Goal: Find specific page/section: Find specific page/section

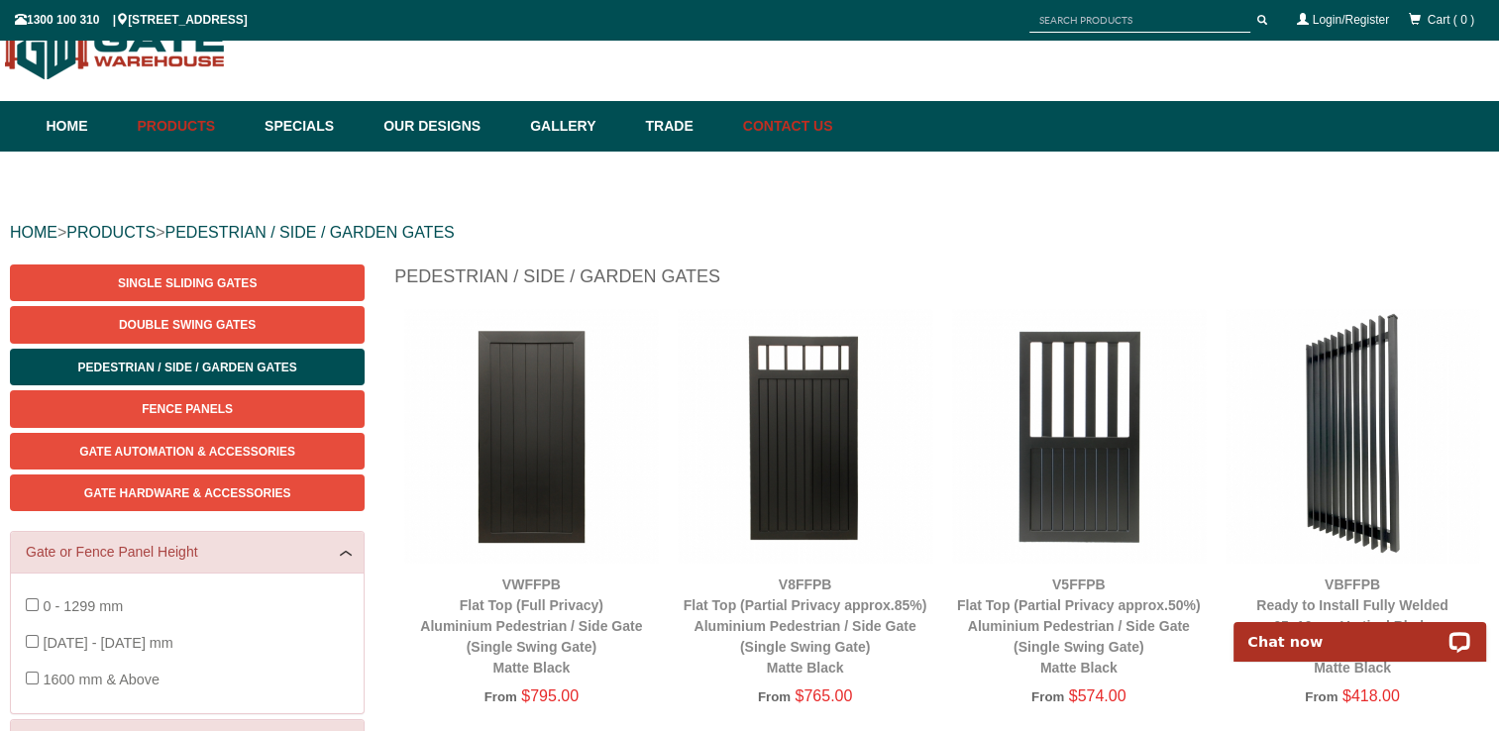
click at [833, 125] on link "Contact Us" at bounding box center [783, 126] width 100 height 51
click at [91, 604] on span "0 - 1299 mm" at bounding box center [83, 606] width 80 height 16
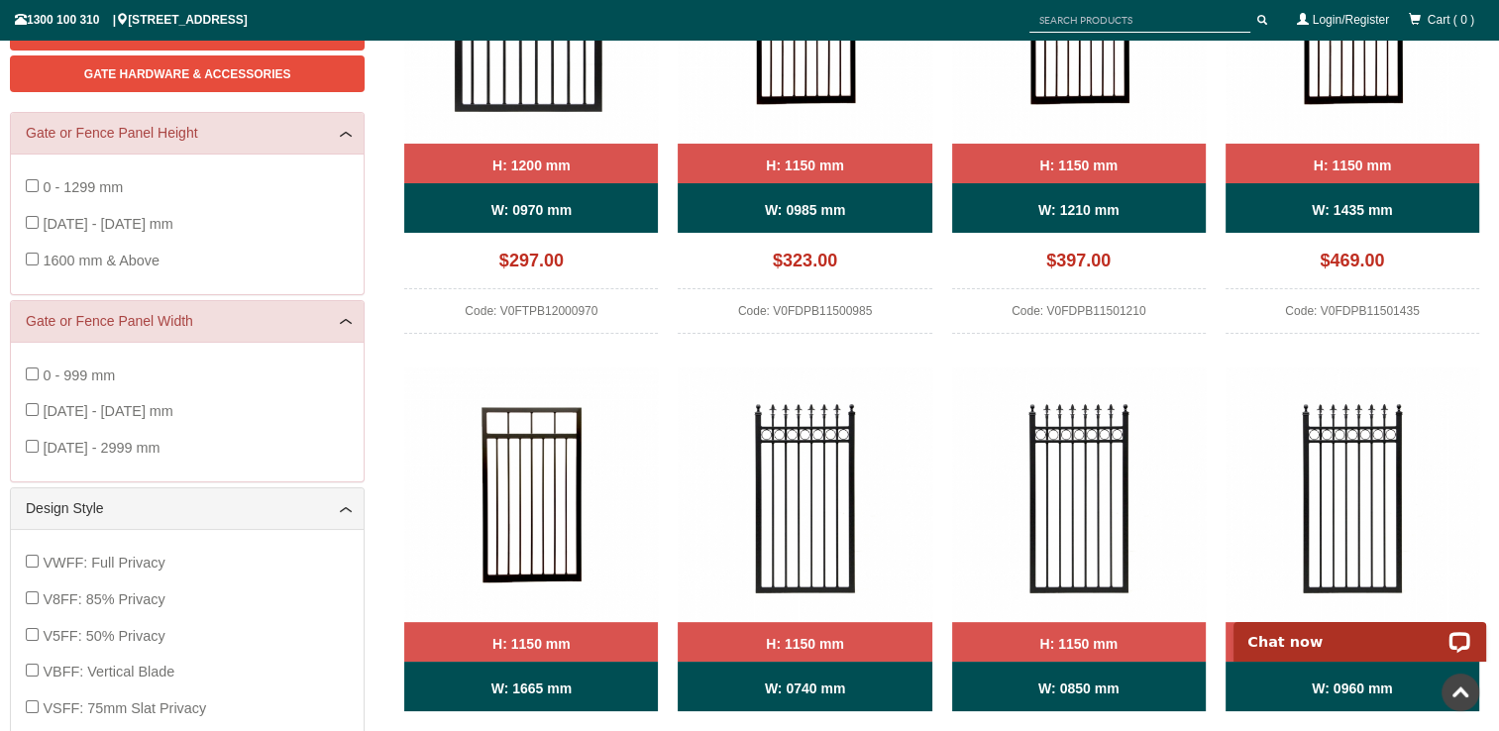
scroll to position [469, 0]
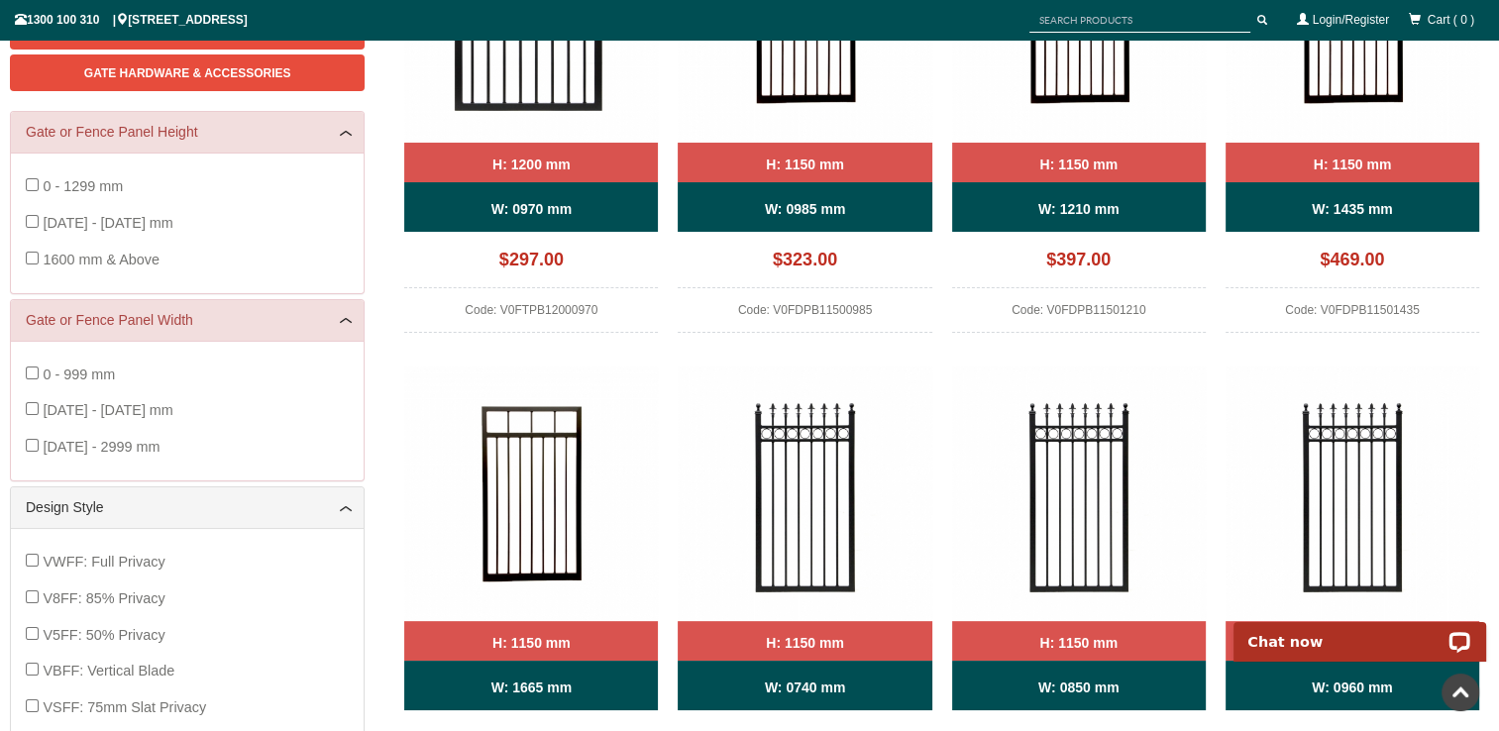
click at [423, 391] on img at bounding box center [531, 493] width 254 height 254
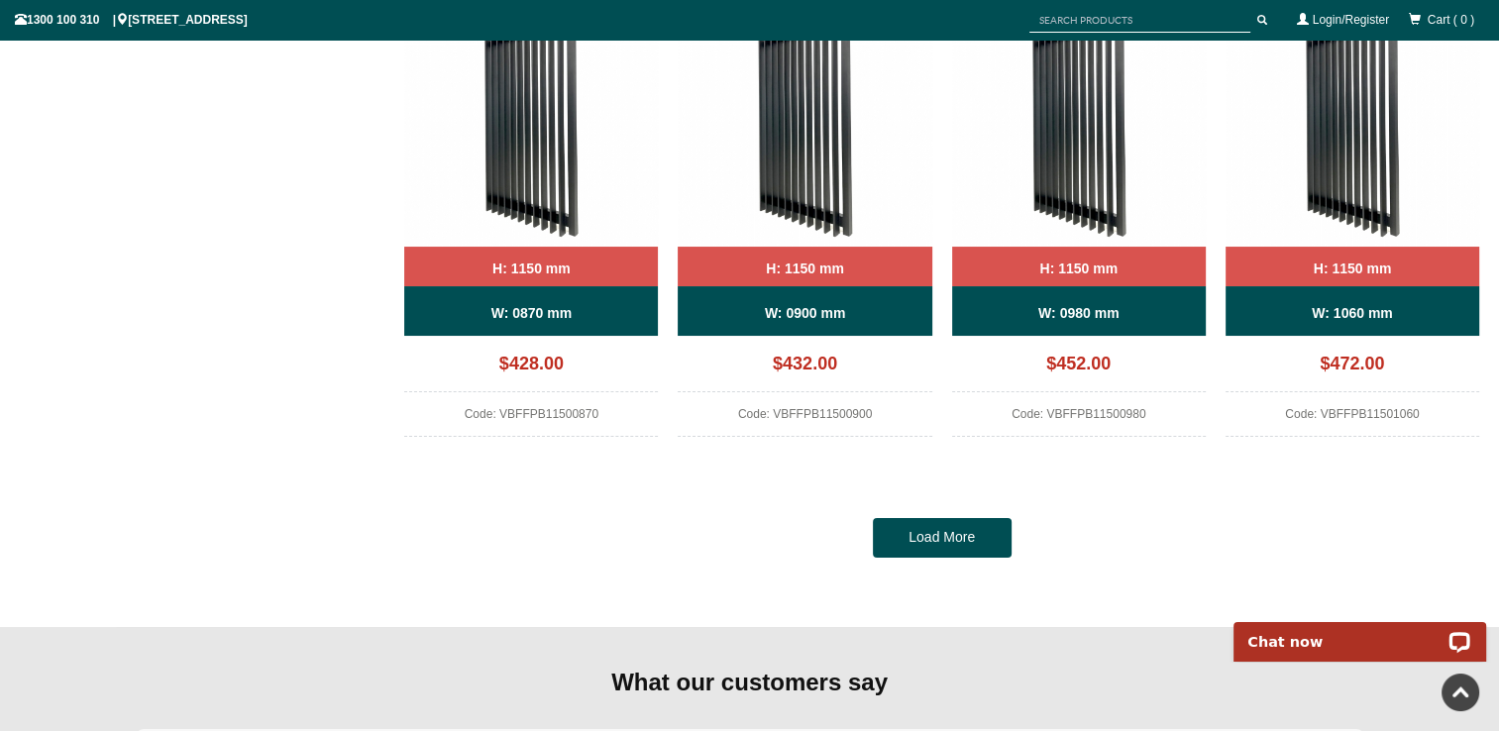
scroll to position [1800, 0]
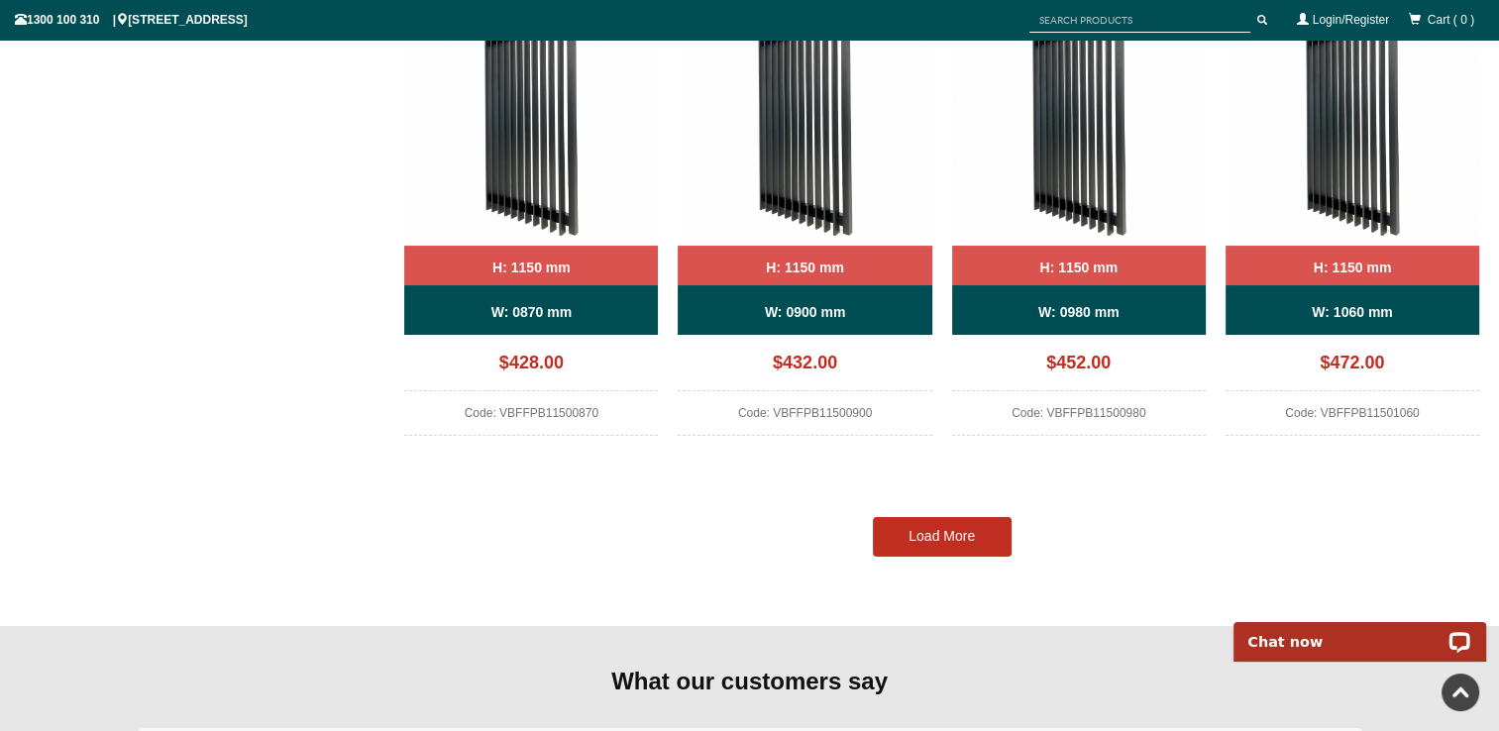
click at [916, 529] on link "Load More" at bounding box center [942, 537] width 139 height 40
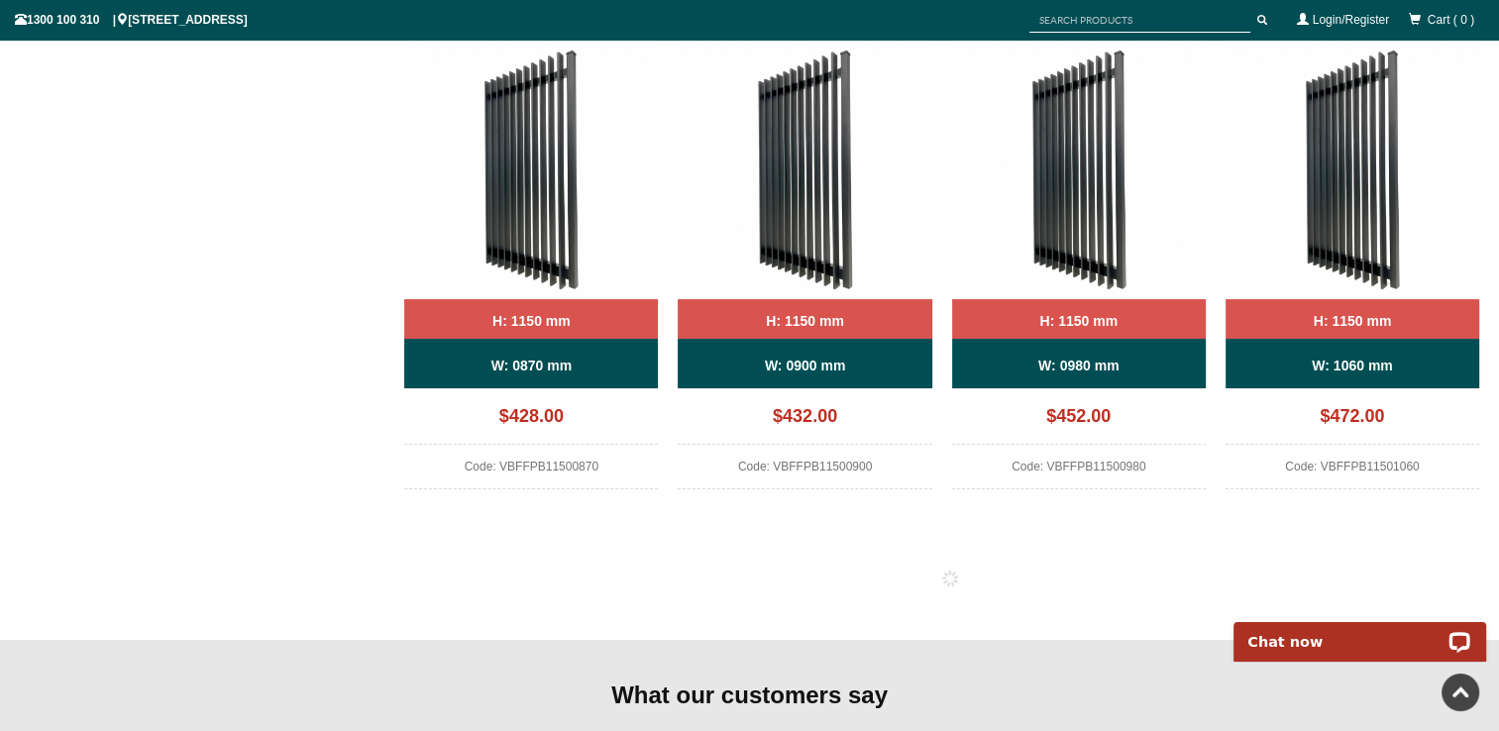
scroll to position [1742, 0]
